Goal: Transaction & Acquisition: Purchase product/service

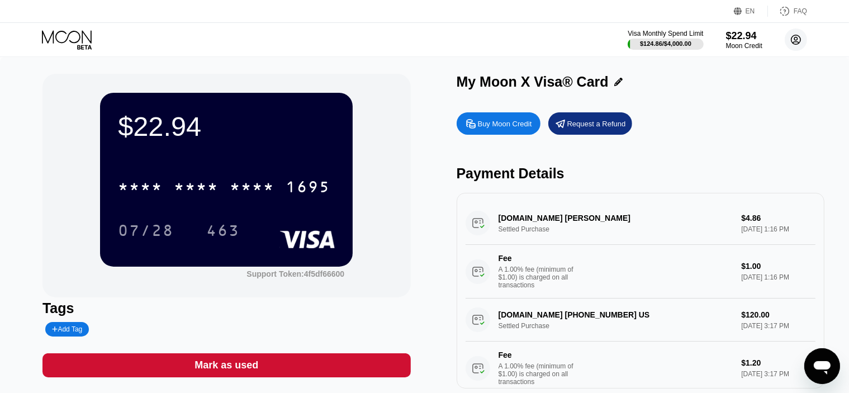
click at [794, 40] on icon at bounding box center [796, 40] width 6 height 6
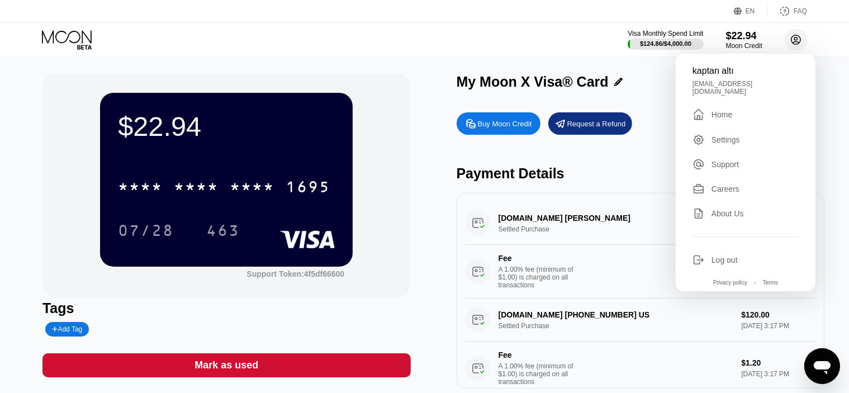
click at [794, 36] on circle at bounding box center [795, 39] width 22 height 22
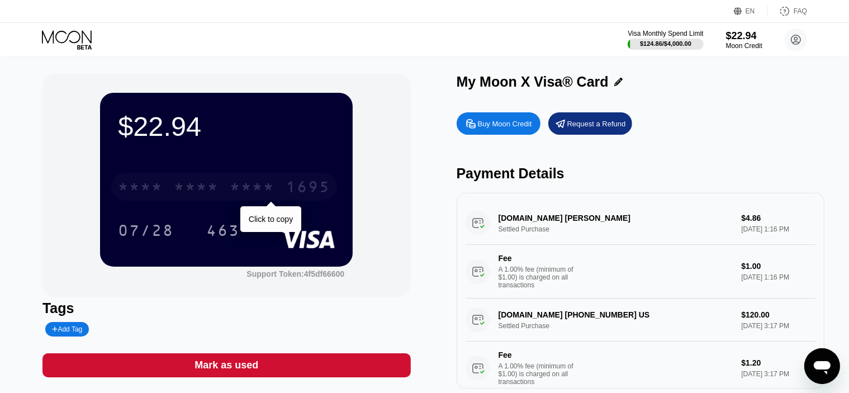
click at [136, 188] on div "* * * *" at bounding box center [140, 188] width 45 height 18
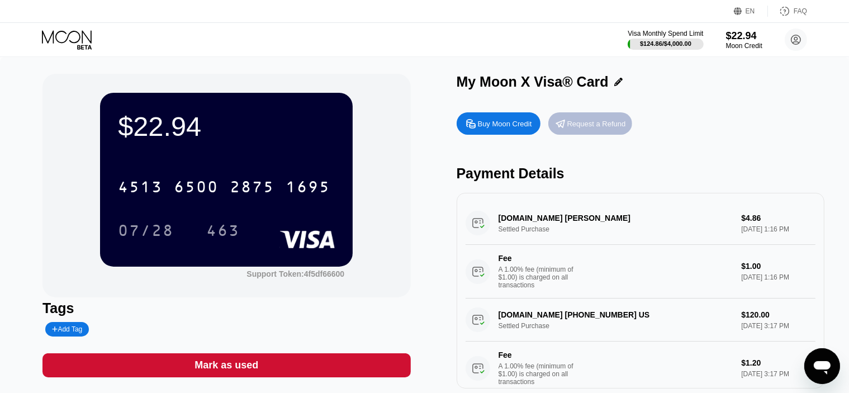
click at [596, 125] on div "Request a Refund" at bounding box center [596, 123] width 59 height 9
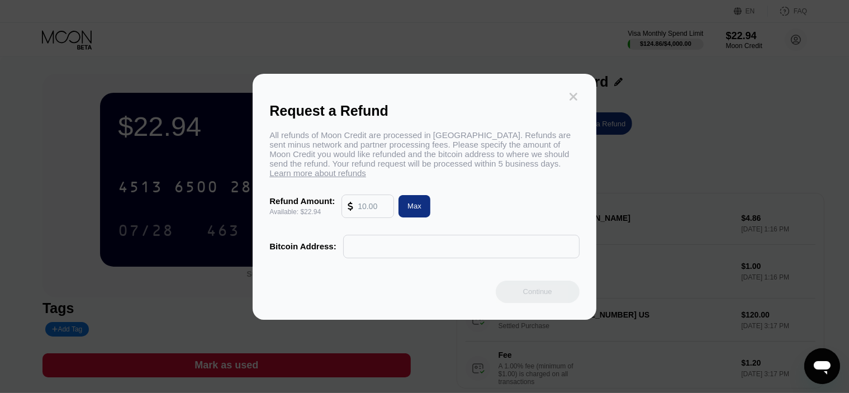
click at [573, 93] on icon at bounding box center [573, 97] width 8 height 8
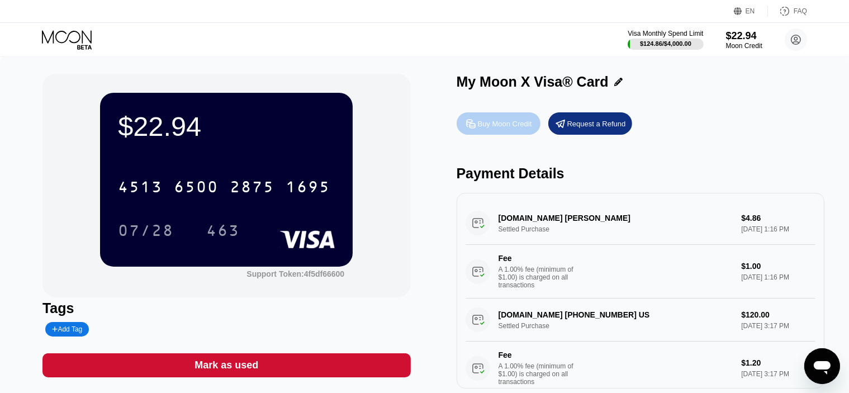
click at [492, 120] on div "Buy Moon Credit" at bounding box center [505, 123] width 54 height 9
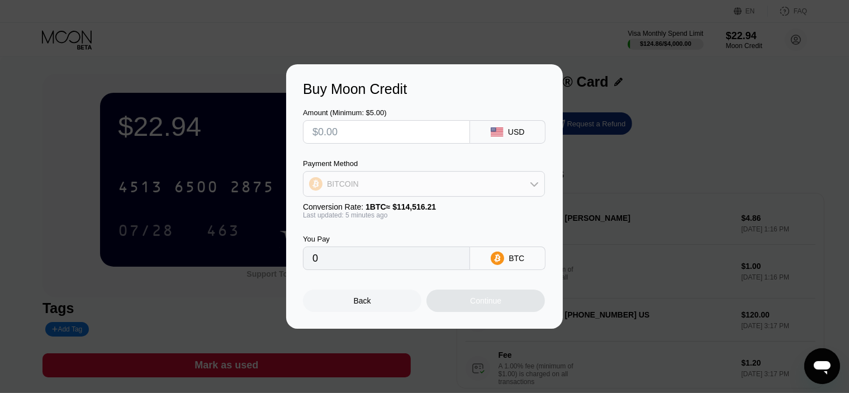
click at [355, 191] on div "BITCOIN" at bounding box center [423, 184] width 241 height 22
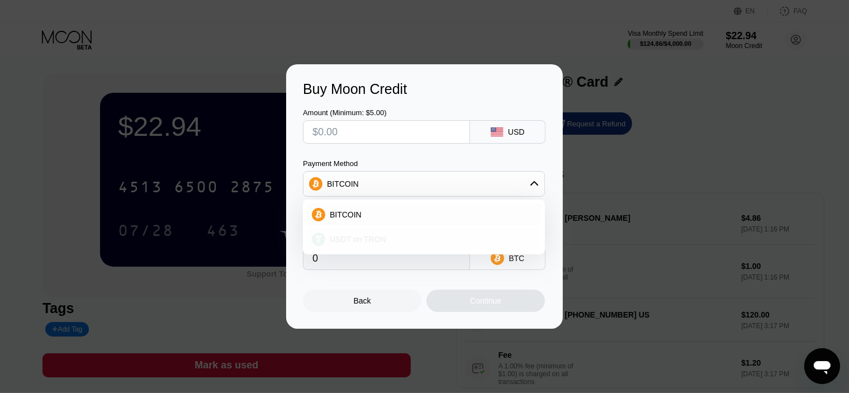
click at [346, 240] on span "USDT on TRON" at bounding box center [358, 239] width 56 height 9
type input "0.00"
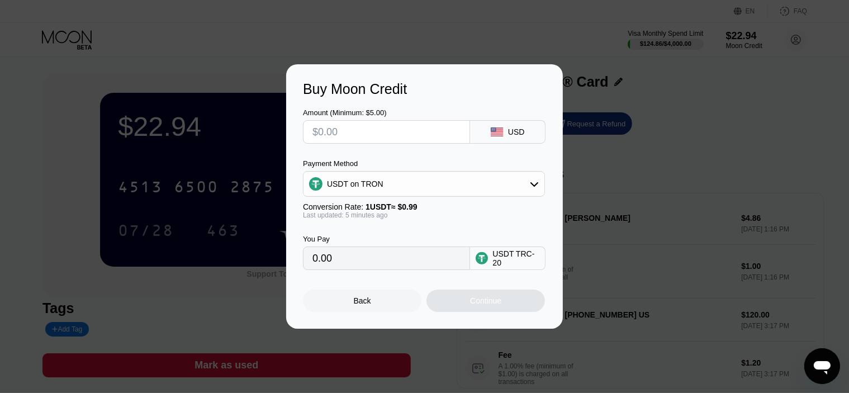
click at [337, 129] on input "text" at bounding box center [386, 132] width 148 height 22
type input "$50"
type input "50.51"
type input "$50"
click at [465, 303] on div "Continue" at bounding box center [485, 300] width 118 height 22
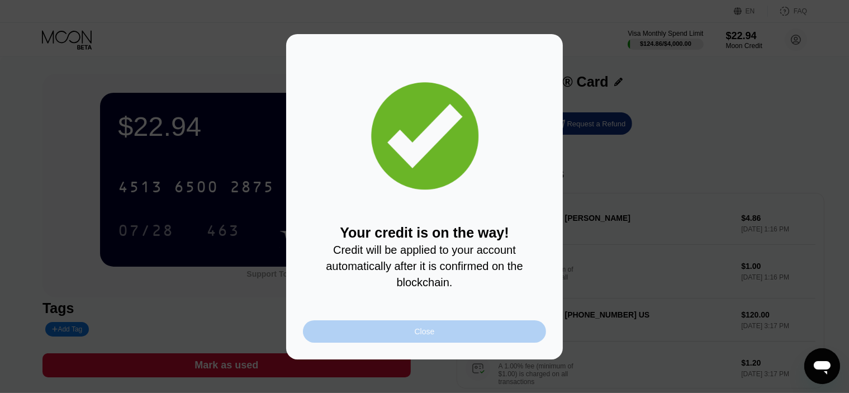
click at [398, 331] on div "Close" at bounding box center [424, 331] width 243 height 22
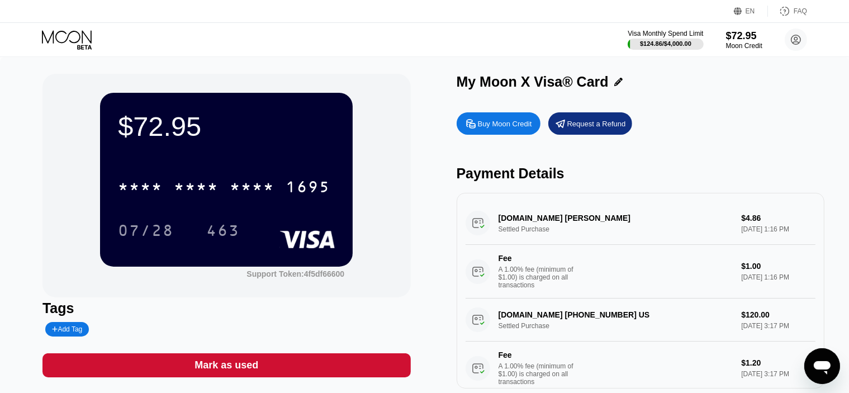
click at [221, 28] on div "Visa Monthly Spend Limit $124.86 / $4,000.00 $72.95 Moon Credit kaptan altı [EM…" at bounding box center [424, 40] width 849 height 34
